Goal: Task Accomplishment & Management: Use online tool/utility

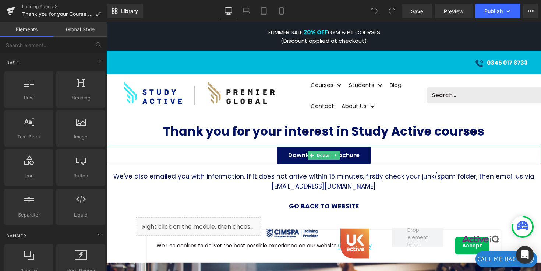
click at [296, 157] on span "Download the Brochure" at bounding box center [323, 155] width 71 height 18
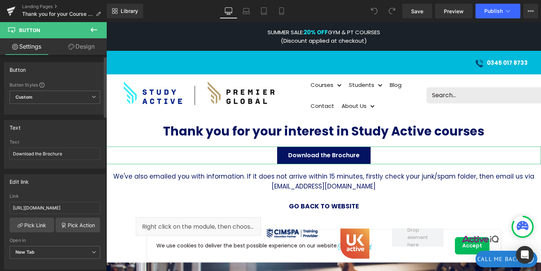
scroll to position [19, 0]
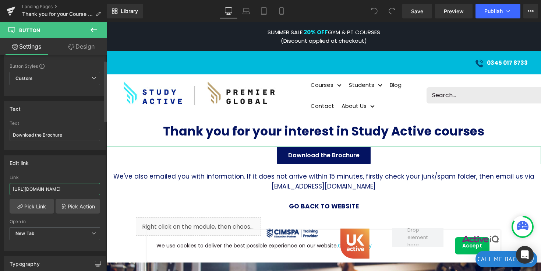
click at [56, 188] on input "[URL][DOMAIN_NAME]" at bounding box center [55, 189] width 90 height 12
click at [39, 206] on link "Pick Link" at bounding box center [32, 206] width 45 height 15
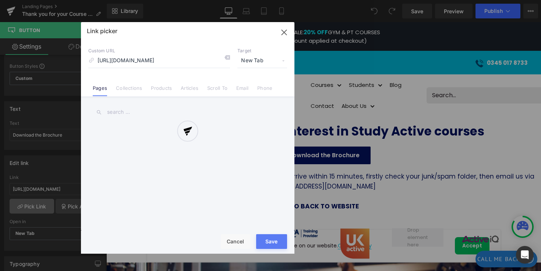
scroll to position [0, 115]
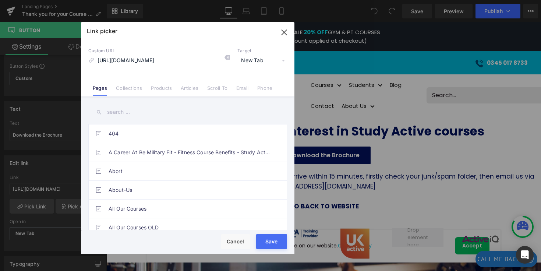
click at [284, 31] on icon "button" at bounding box center [284, 32] width 12 height 12
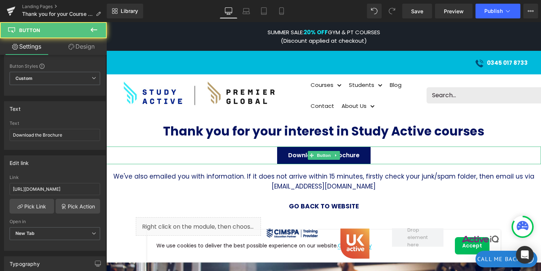
click at [290, 158] on span "Download the Brochure" at bounding box center [323, 155] width 71 height 18
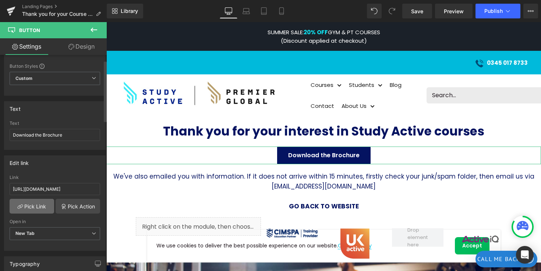
click at [39, 204] on link "Pick Link" at bounding box center [32, 206] width 45 height 15
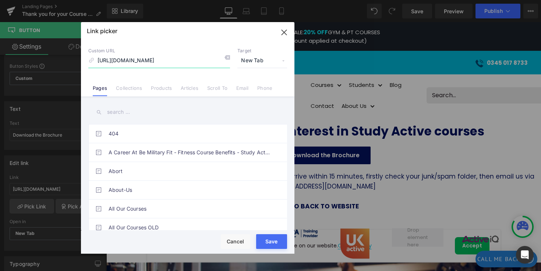
click at [201, 57] on input "[URL][DOMAIN_NAME]" at bounding box center [159, 61] width 142 height 14
paste input "NEW_Study_Active_Brochure_1_1.pdf?v=1756041307"
type input "[URL][DOMAIN_NAME]"
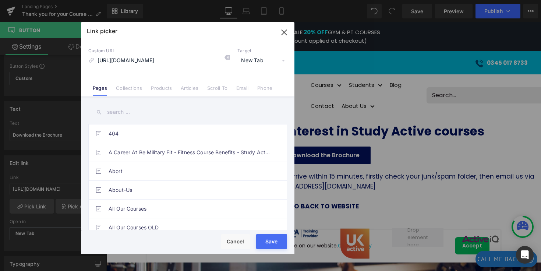
scroll to position [0, 0]
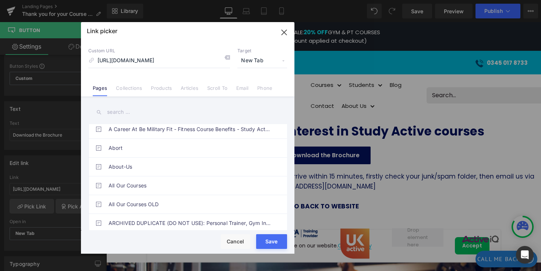
scroll to position [0, 118]
click at [203, 58] on input "[URL][DOMAIN_NAME]" at bounding box center [159, 61] width 142 height 14
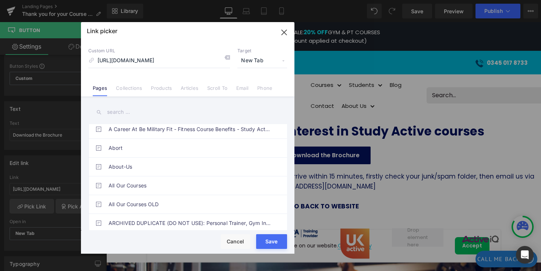
scroll to position [0, 0]
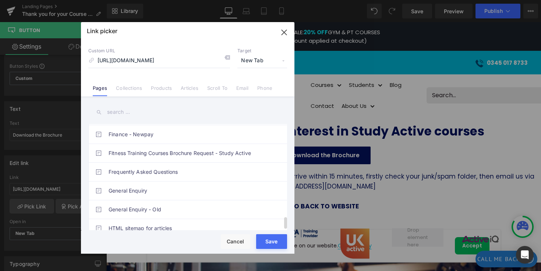
scroll to position [835, 0]
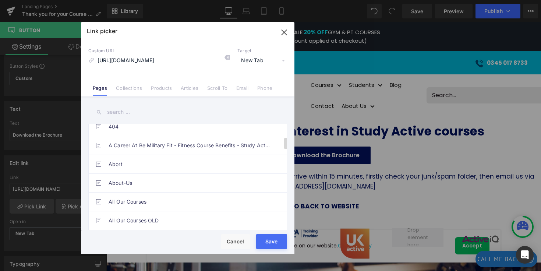
scroll to position [0, 0]
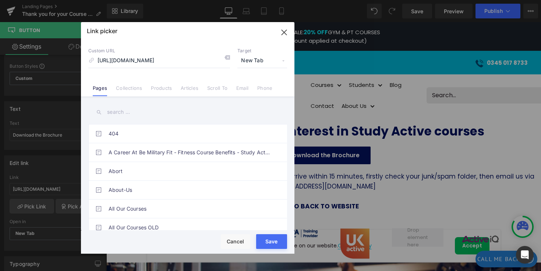
click at [263, 63] on span "New Tab" at bounding box center [262, 61] width 50 height 14
click at [247, 60] on span "New Tab" at bounding box center [262, 61] width 50 height 14
click at [120, 88] on link "Collections" at bounding box center [129, 90] width 26 height 11
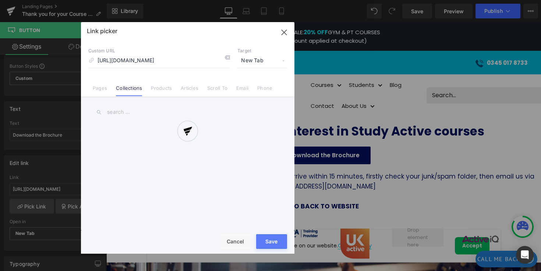
click at [164, 88] on div at bounding box center [187, 137] width 213 height 231
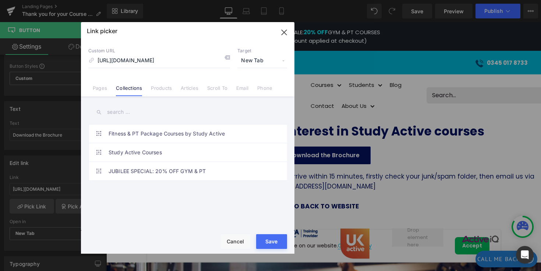
click at [263, 236] on button "Save" at bounding box center [271, 241] width 31 height 15
type input "[URL][DOMAIN_NAME]"
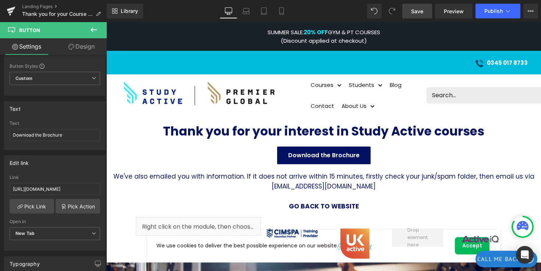
click at [415, 9] on span "Save" at bounding box center [417, 11] width 12 height 8
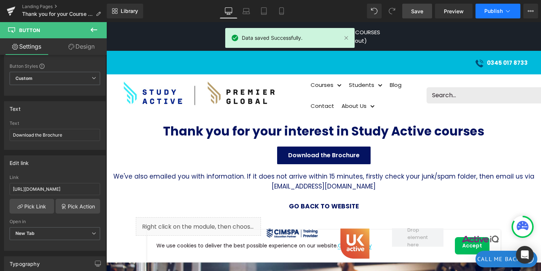
click at [494, 9] on span "Publish" at bounding box center [493, 11] width 18 height 6
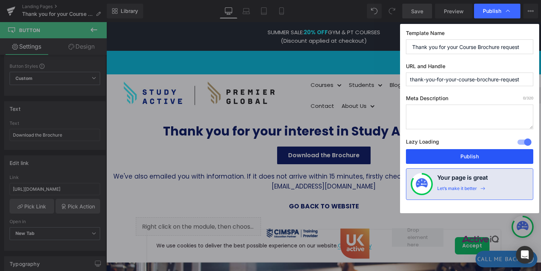
click at [470, 154] on button "Publish" at bounding box center [469, 156] width 127 height 15
